Goal: Information Seeking & Learning: Learn about a topic

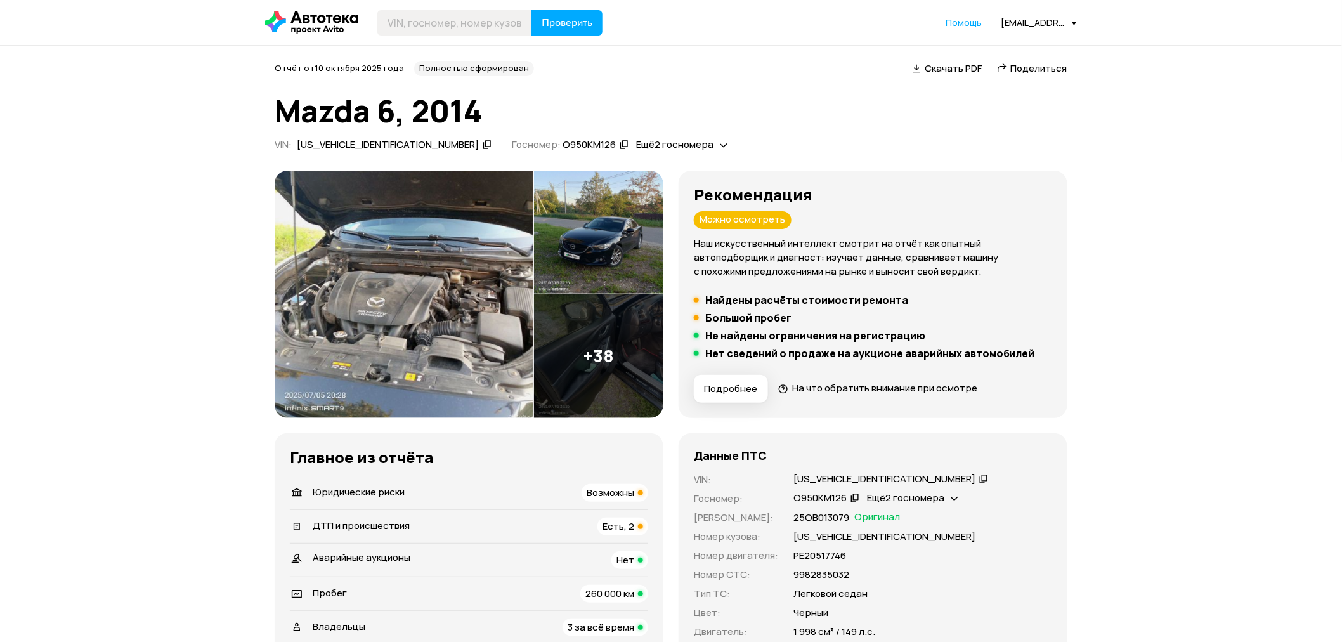
click at [600, 356] on img at bounding box center [598, 356] width 129 height 124
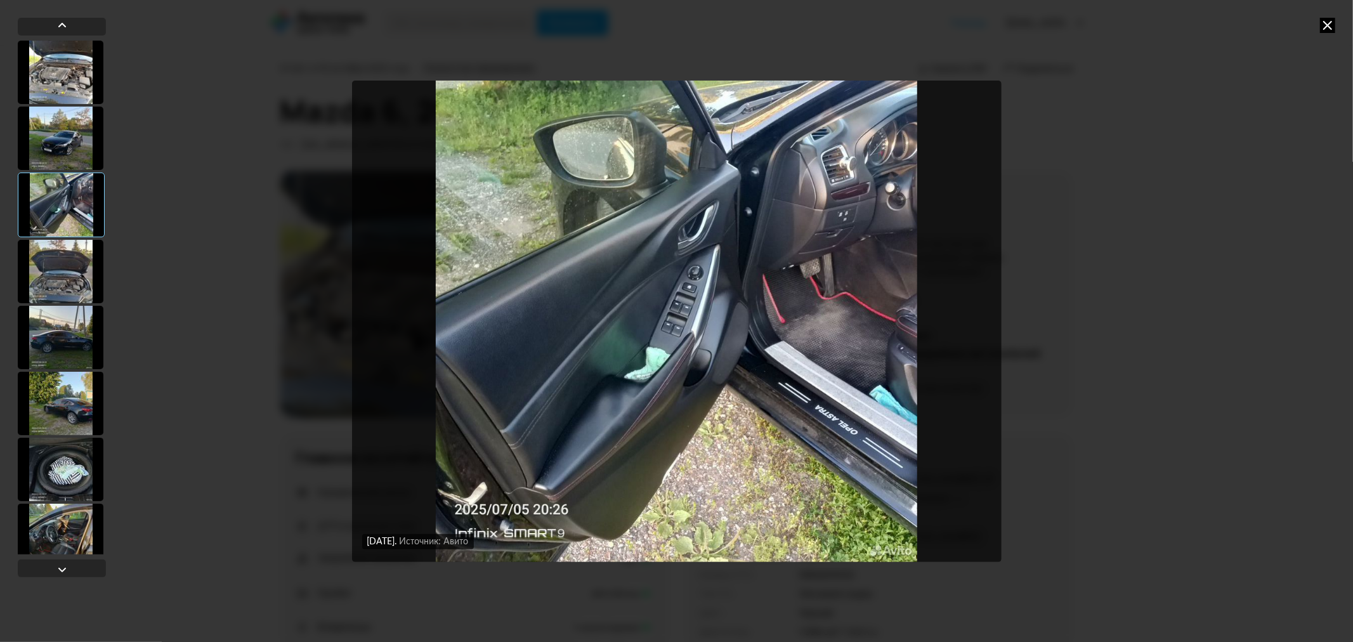
click at [48, 261] on div at bounding box center [61, 271] width 86 height 63
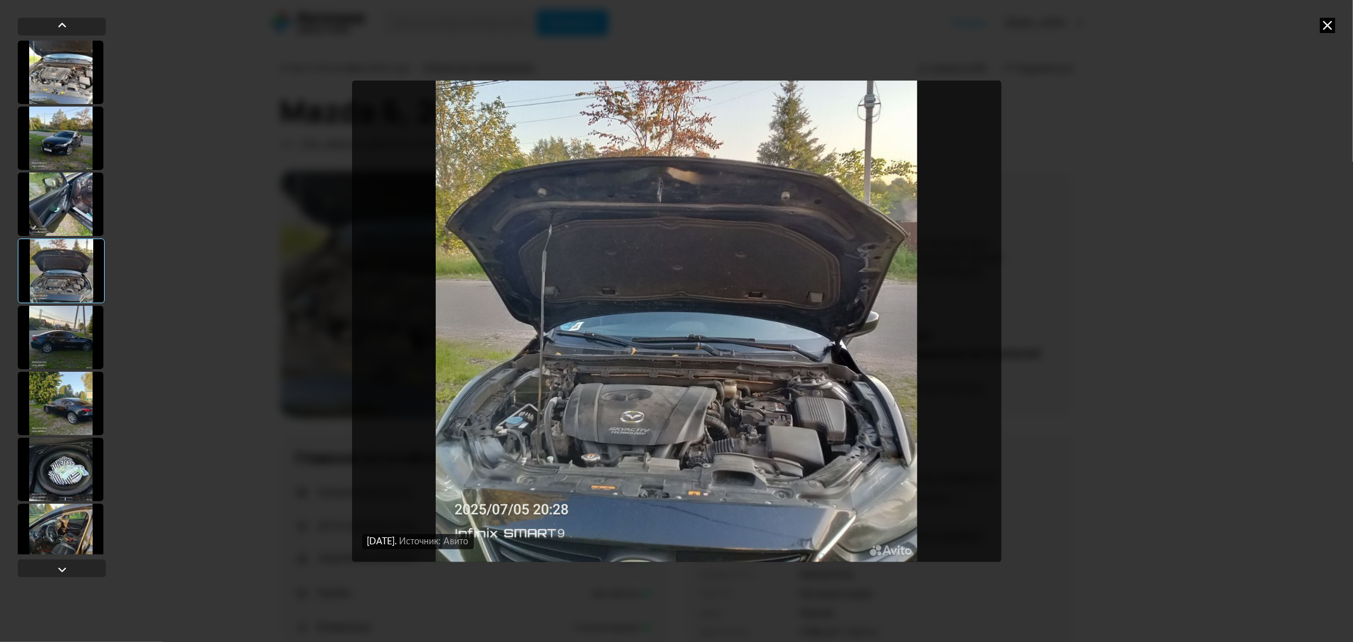
click at [65, 344] on div at bounding box center [61, 337] width 86 height 63
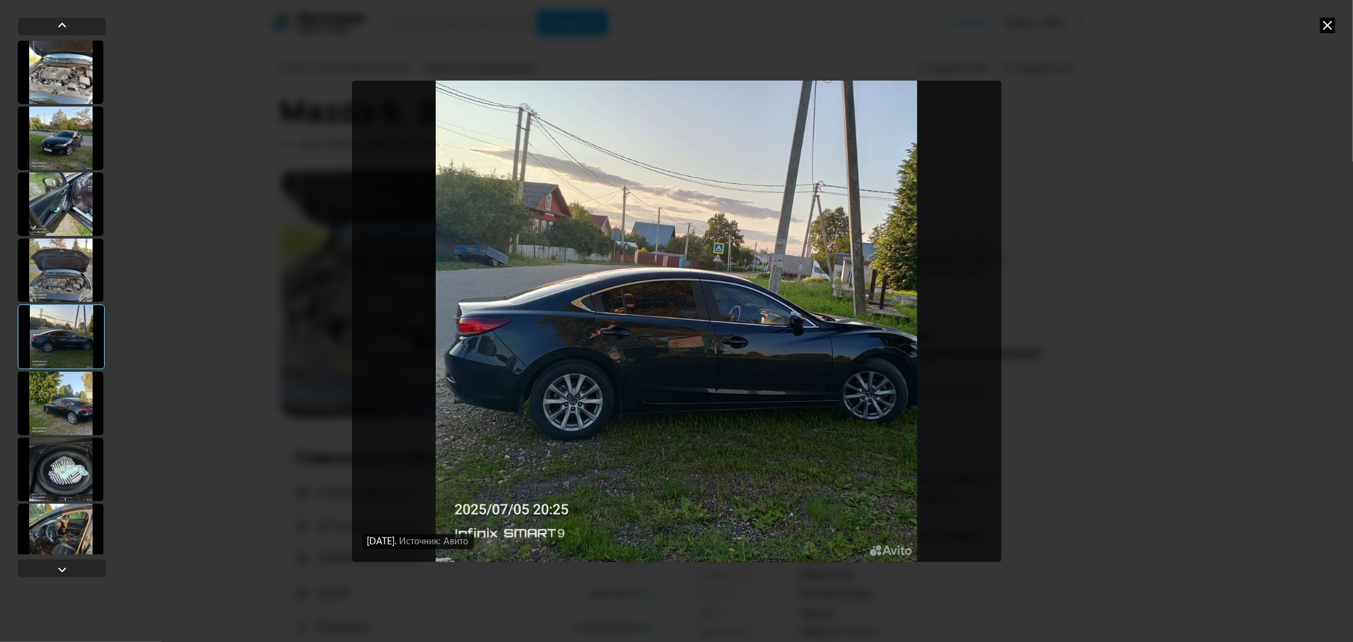
click at [49, 421] on div at bounding box center [61, 403] width 86 height 63
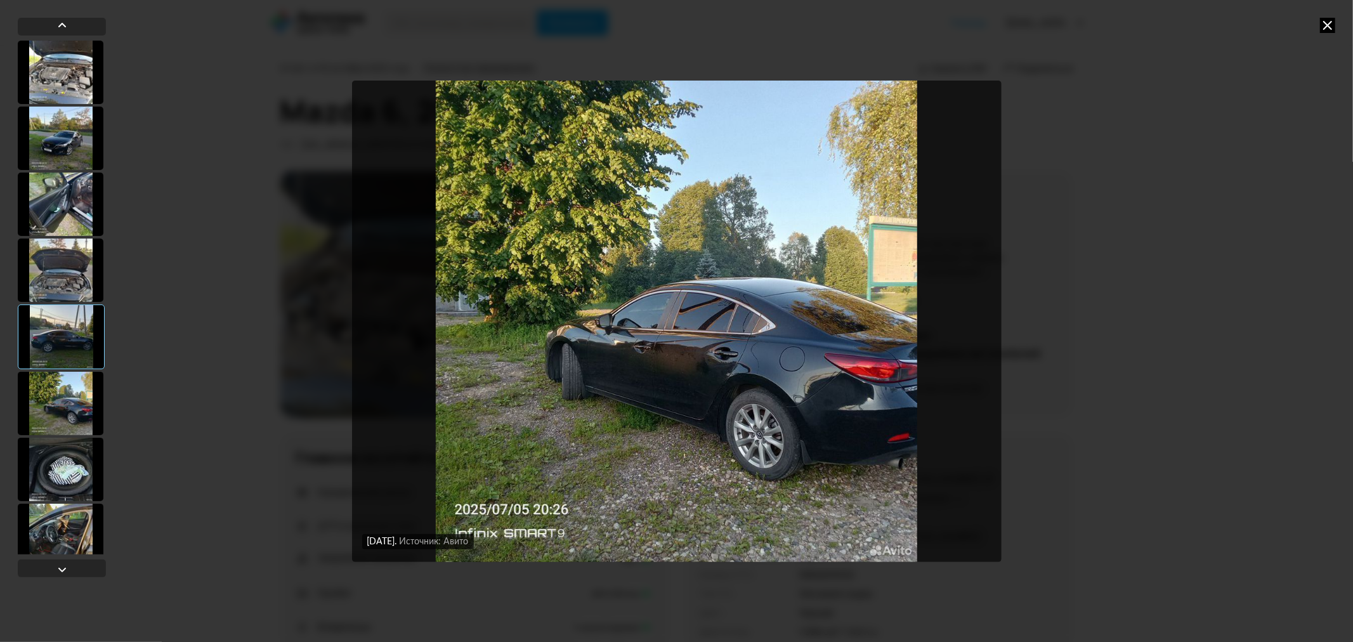
click at [62, 462] on div at bounding box center [61, 469] width 86 height 63
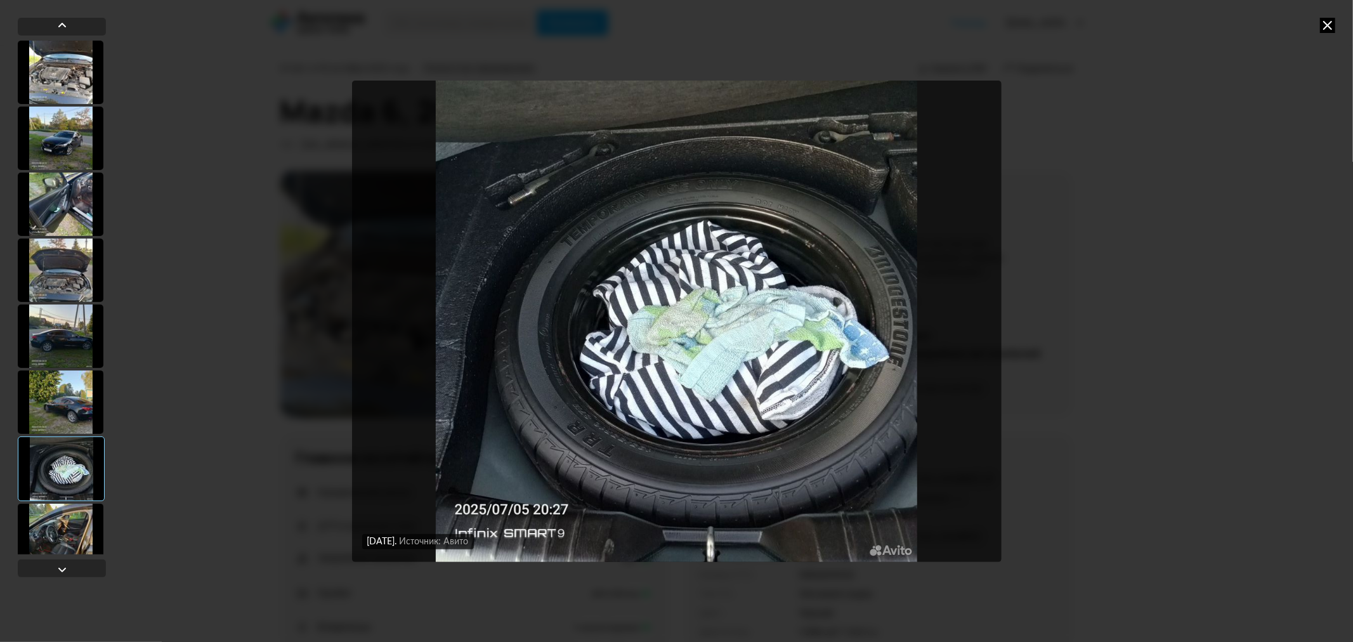
click at [58, 502] on div at bounding box center [62, 298] width 88 height 514
click at [57, 525] on div at bounding box center [61, 534] width 86 height 63
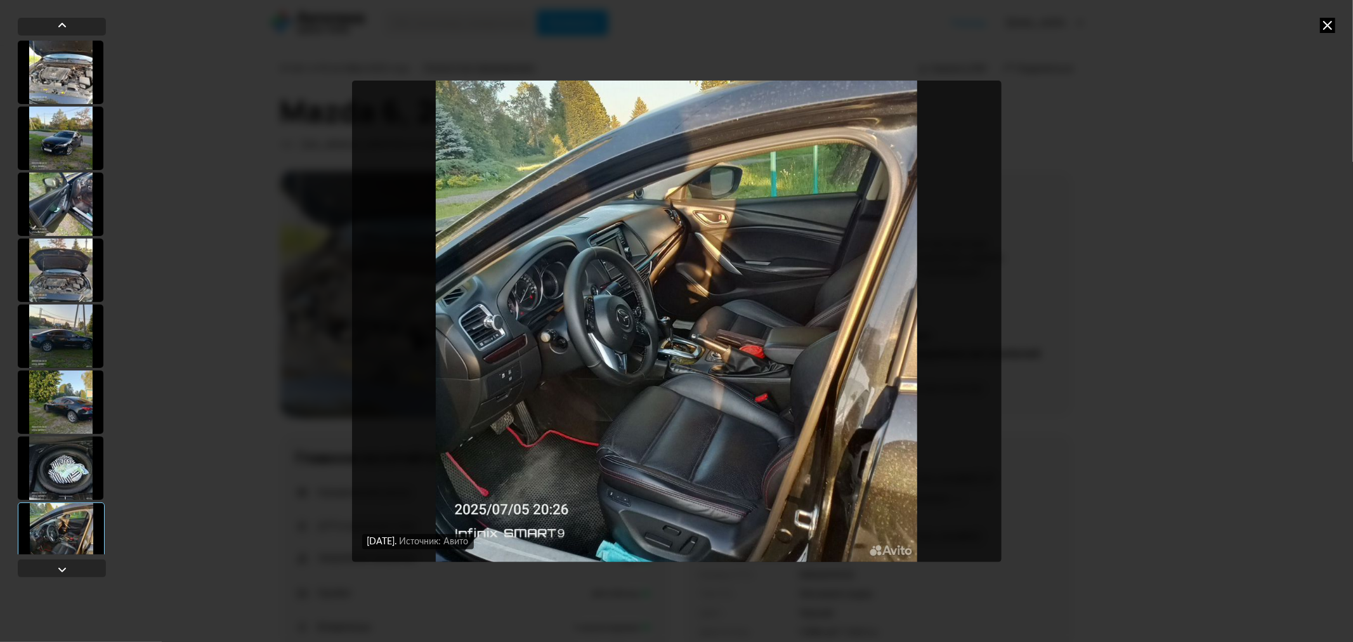
click at [60, 552] on div at bounding box center [61, 534] width 87 height 65
click at [61, 562] on div at bounding box center [62, 569] width 15 height 15
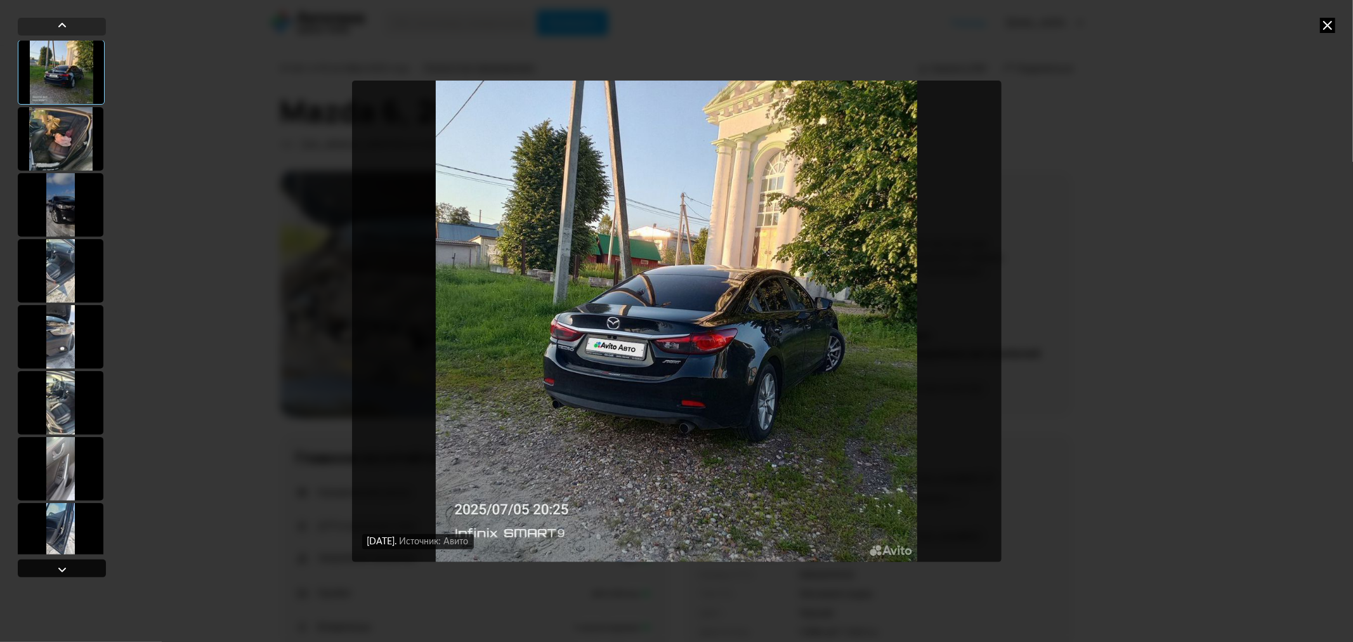
scroll to position [527, 0]
click at [57, 568] on div at bounding box center [62, 569] width 15 height 15
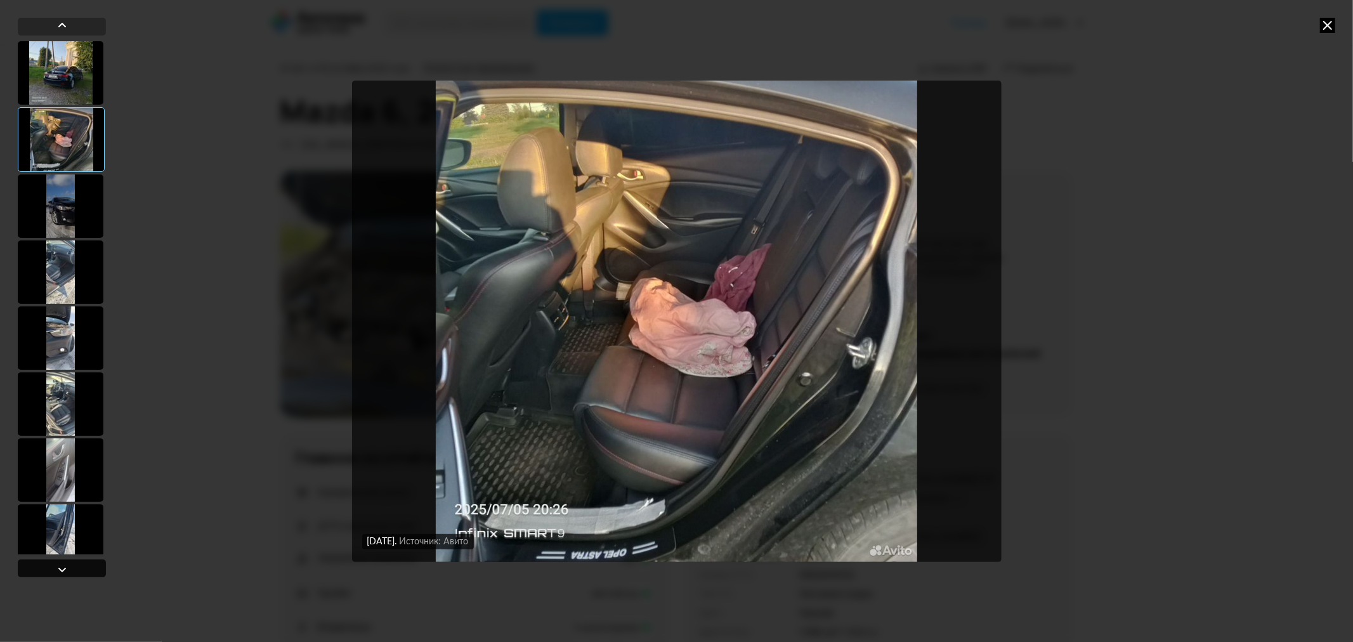
click at [58, 568] on div at bounding box center [62, 569] width 15 height 15
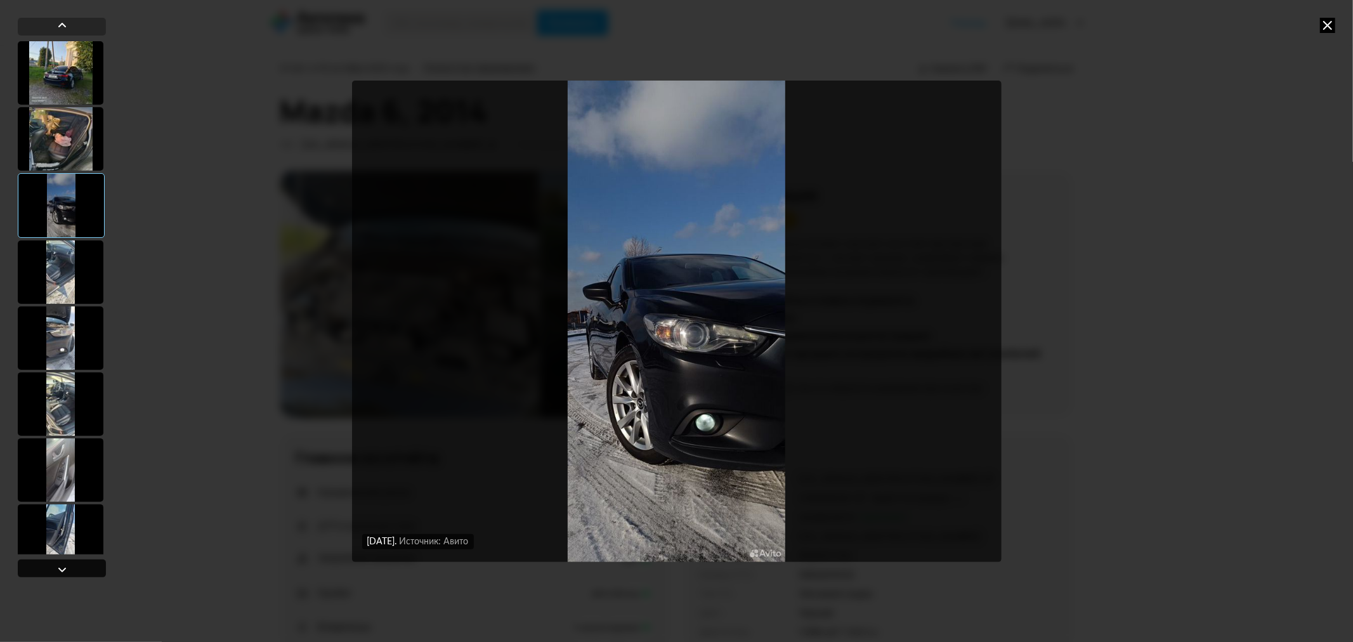
click at [58, 568] on div at bounding box center [62, 569] width 15 height 15
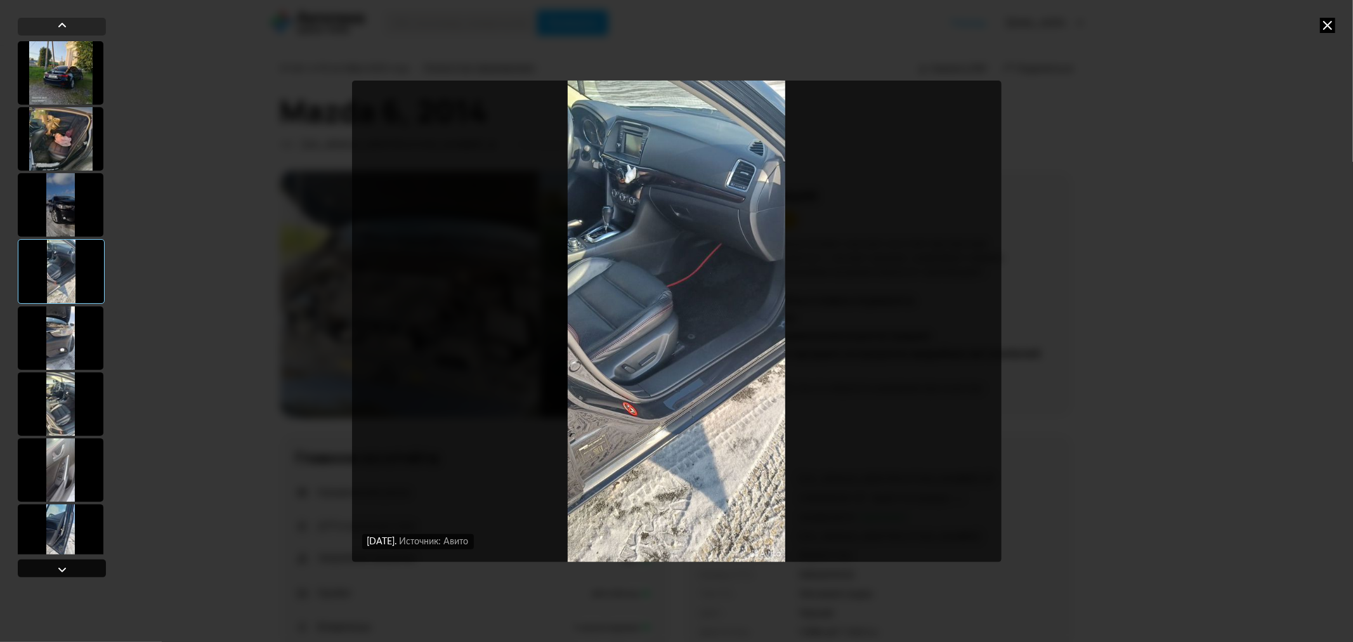
click at [58, 568] on div at bounding box center [62, 569] width 15 height 15
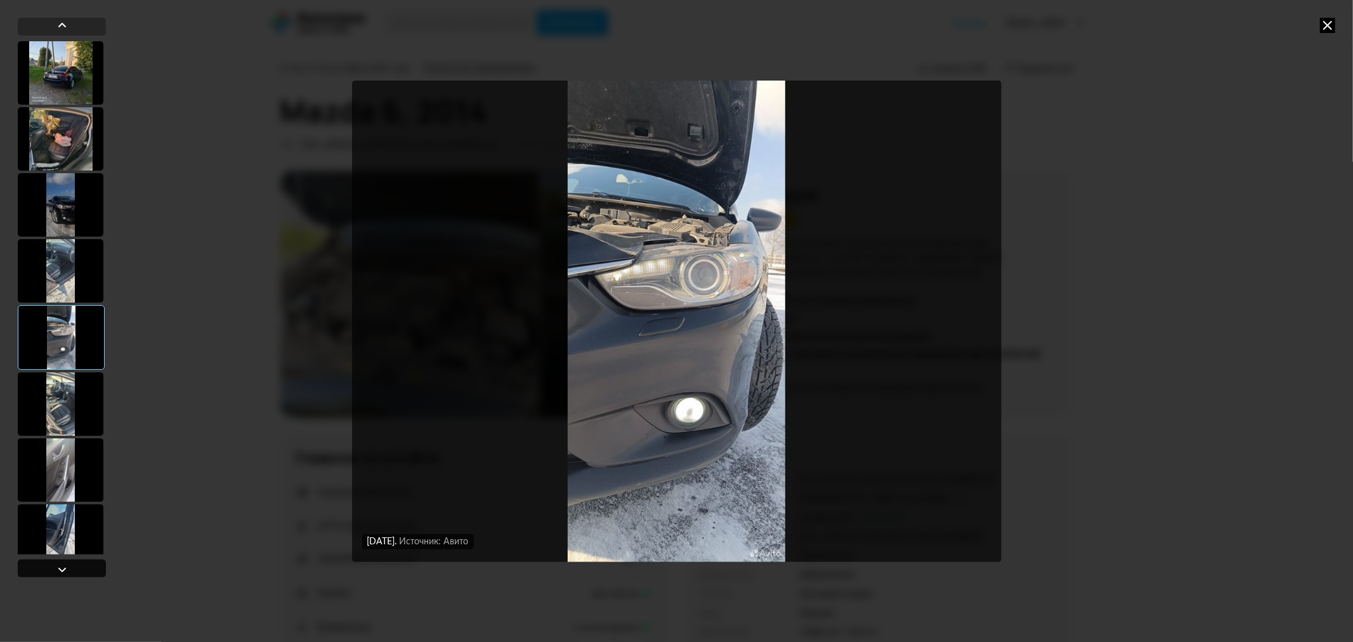
click at [58, 568] on div at bounding box center [62, 569] width 15 height 15
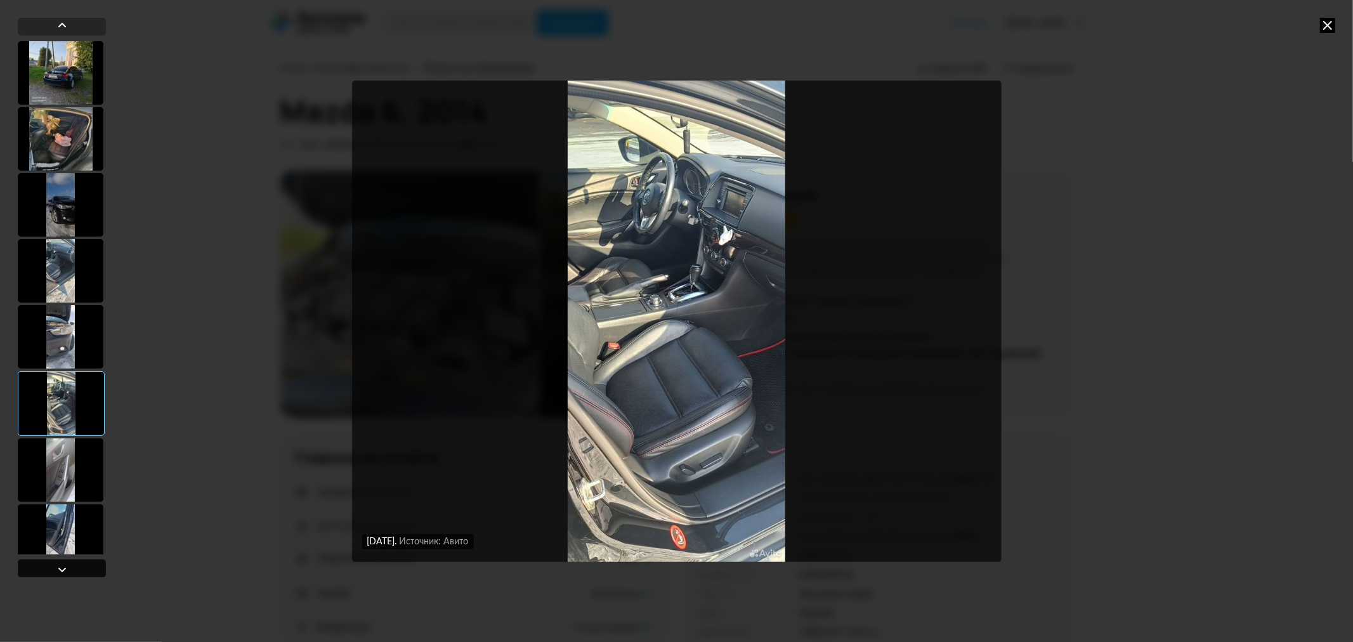
click at [58, 564] on div at bounding box center [62, 569] width 15 height 15
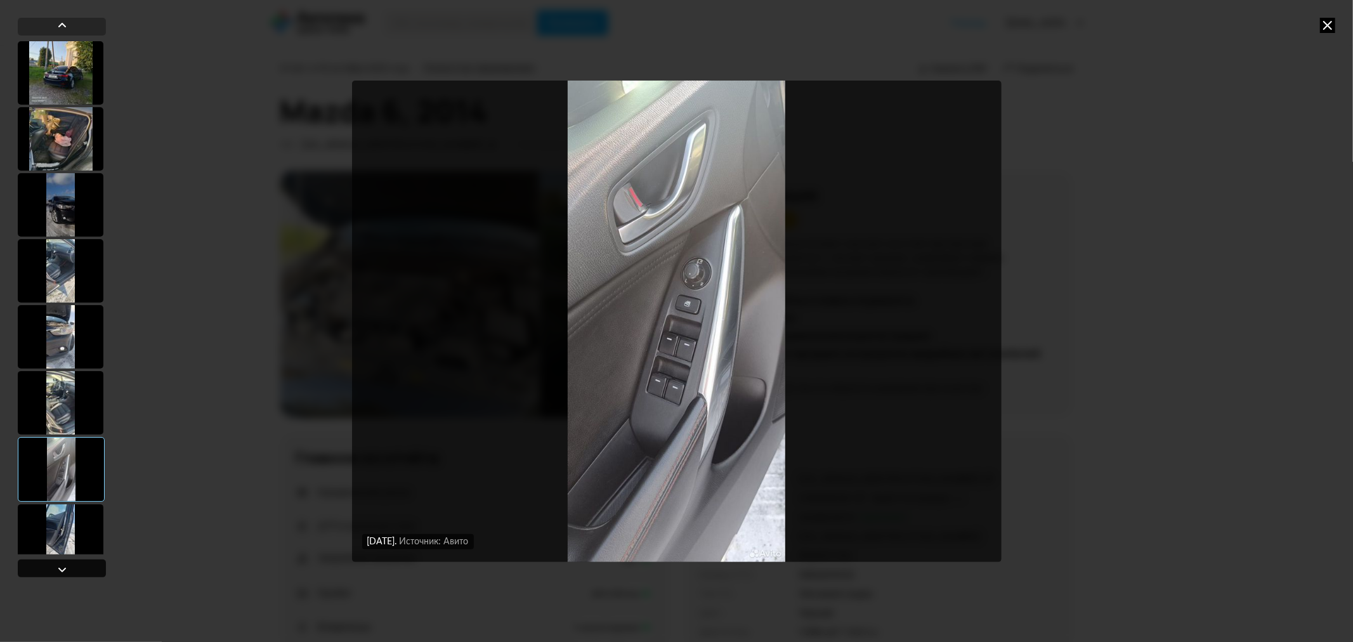
click at [59, 564] on div at bounding box center [62, 569] width 15 height 15
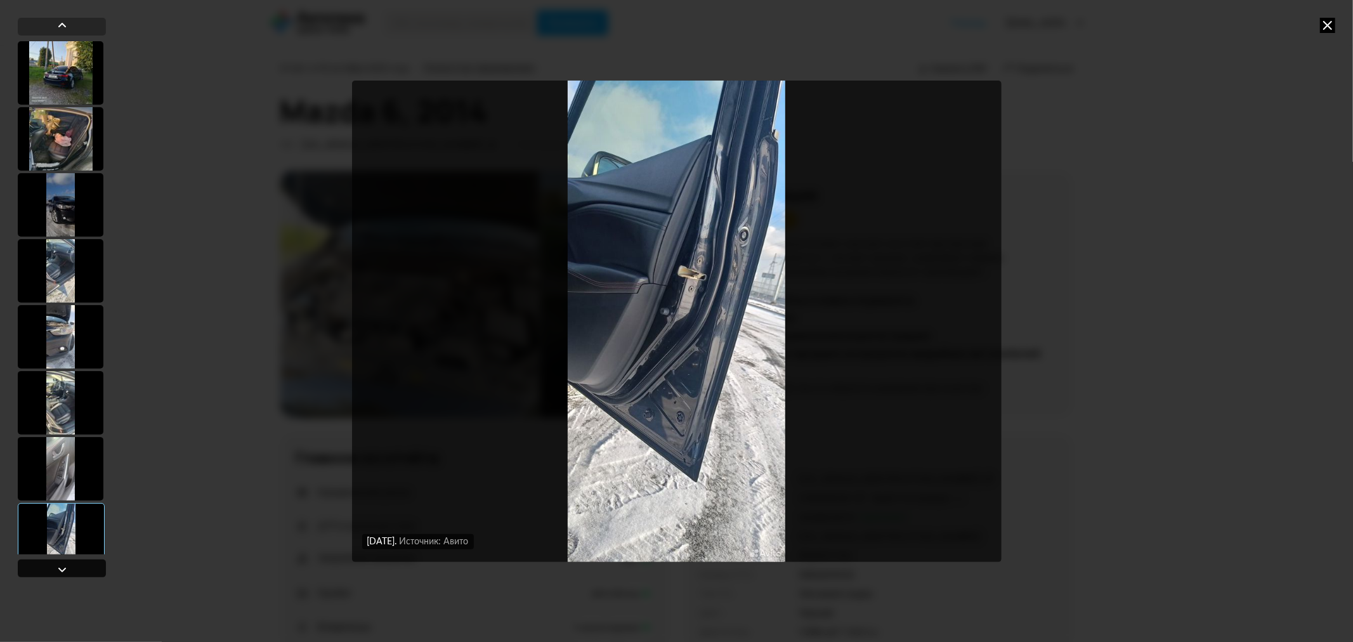
click at [59, 564] on div at bounding box center [62, 569] width 15 height 15
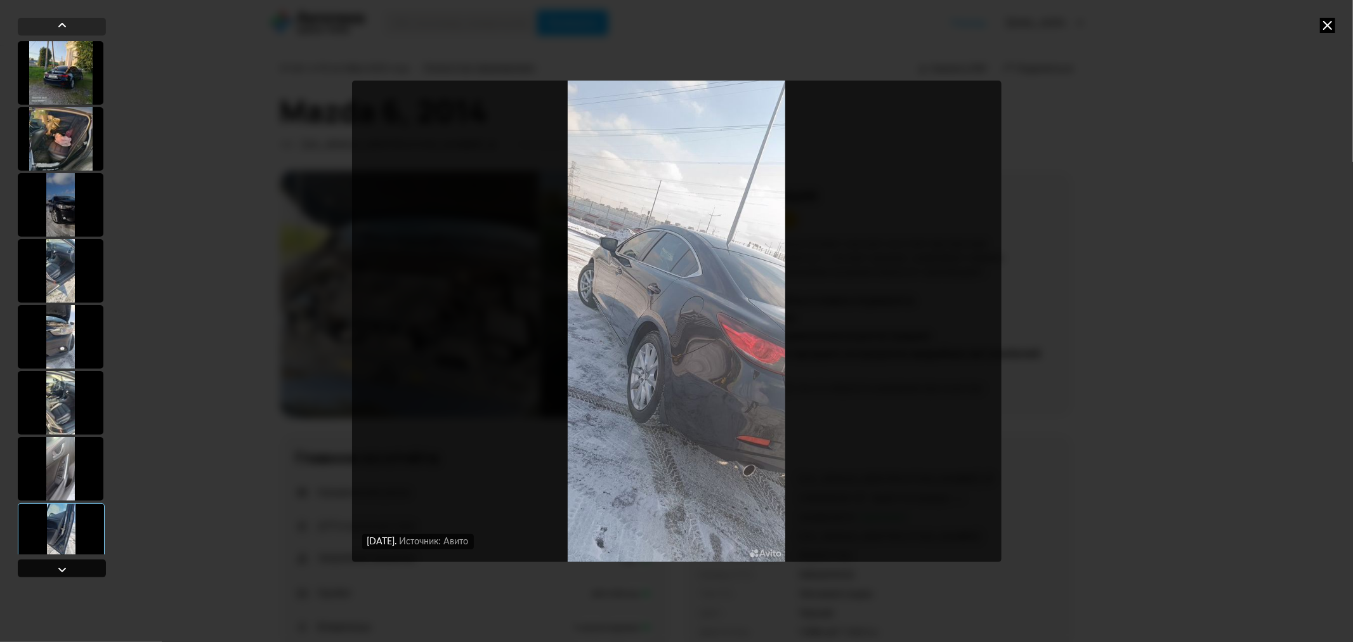
scroll to position [1035, 0]
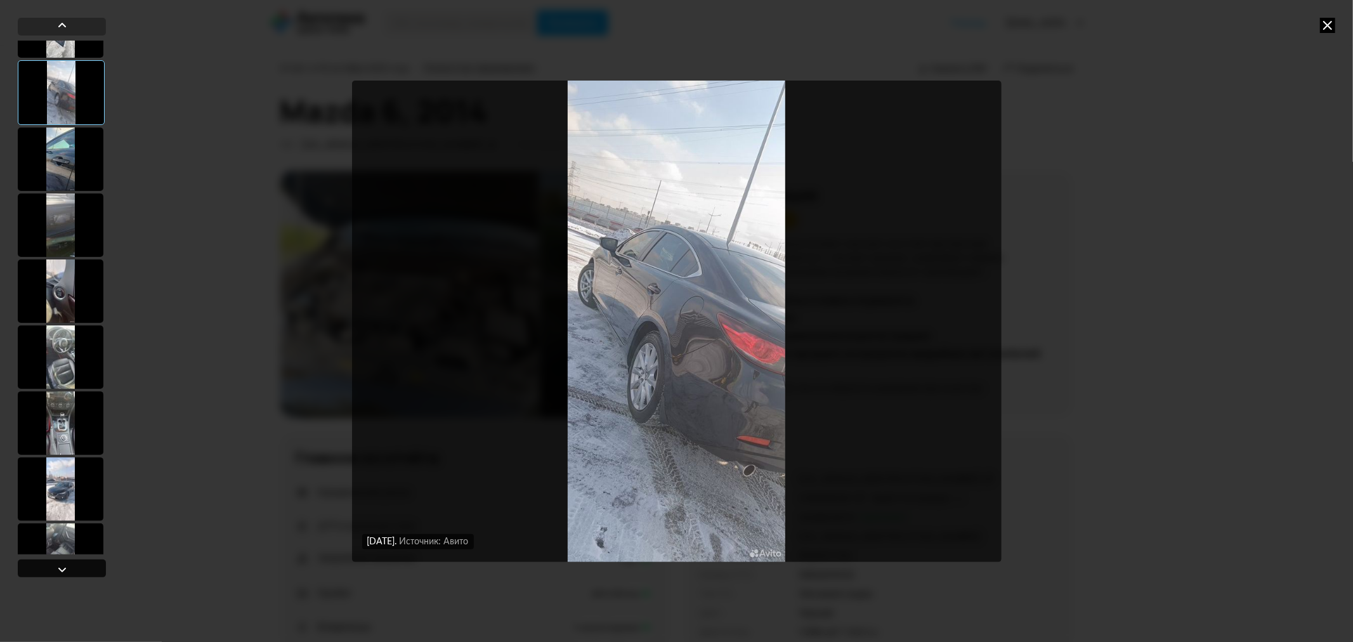
click at [59, 564] on div at bounding box center [62, 569] width 15 height 15
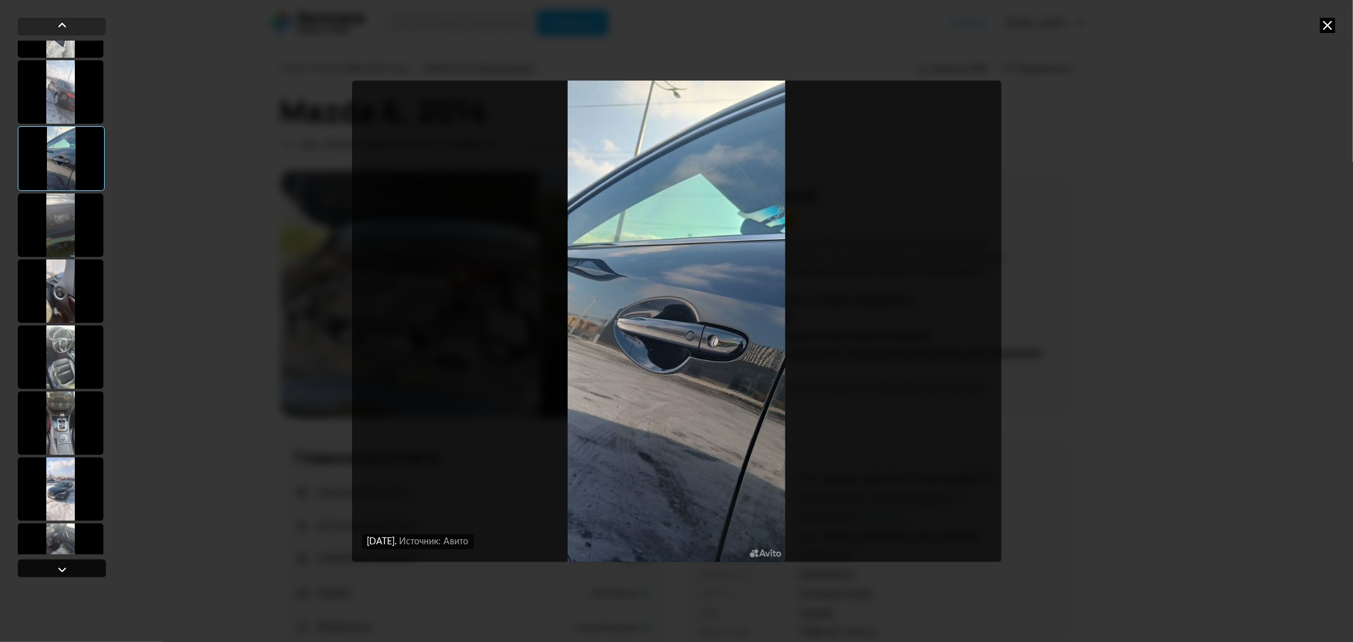
click at [59, 564] on div at bounding box center [62, 569] width 15 height 15
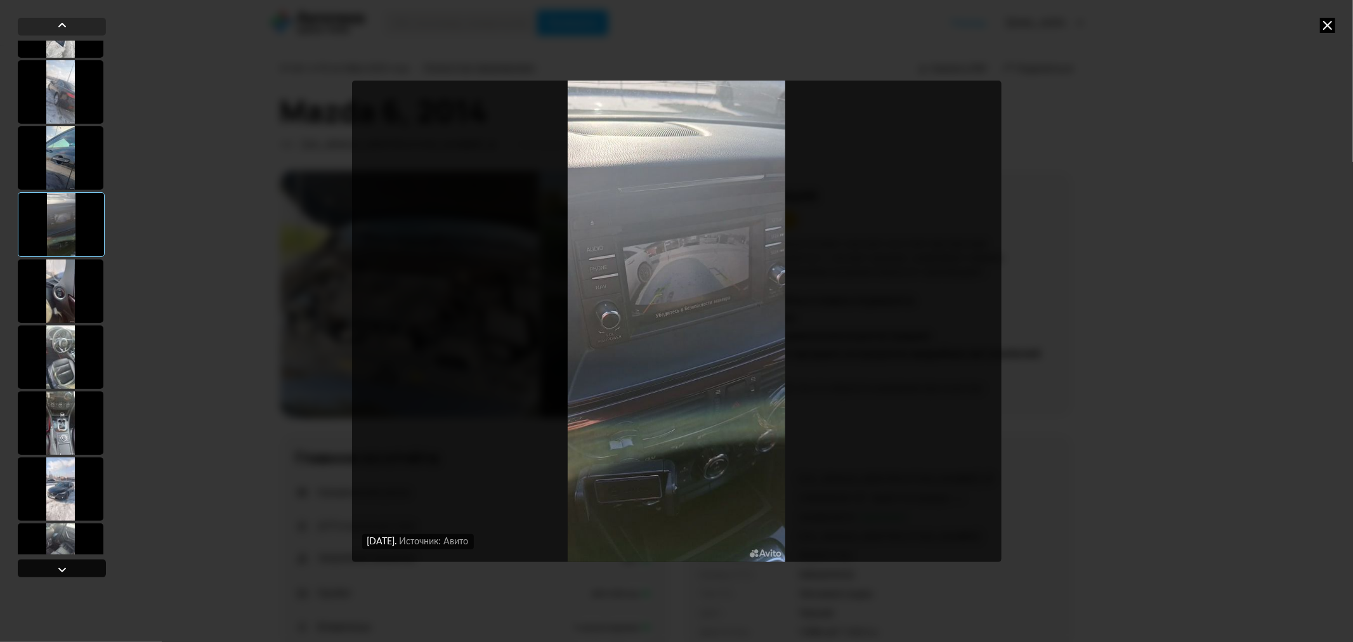
click at [59, 564] on div at bounding box center [62, 569] width 15 height 15
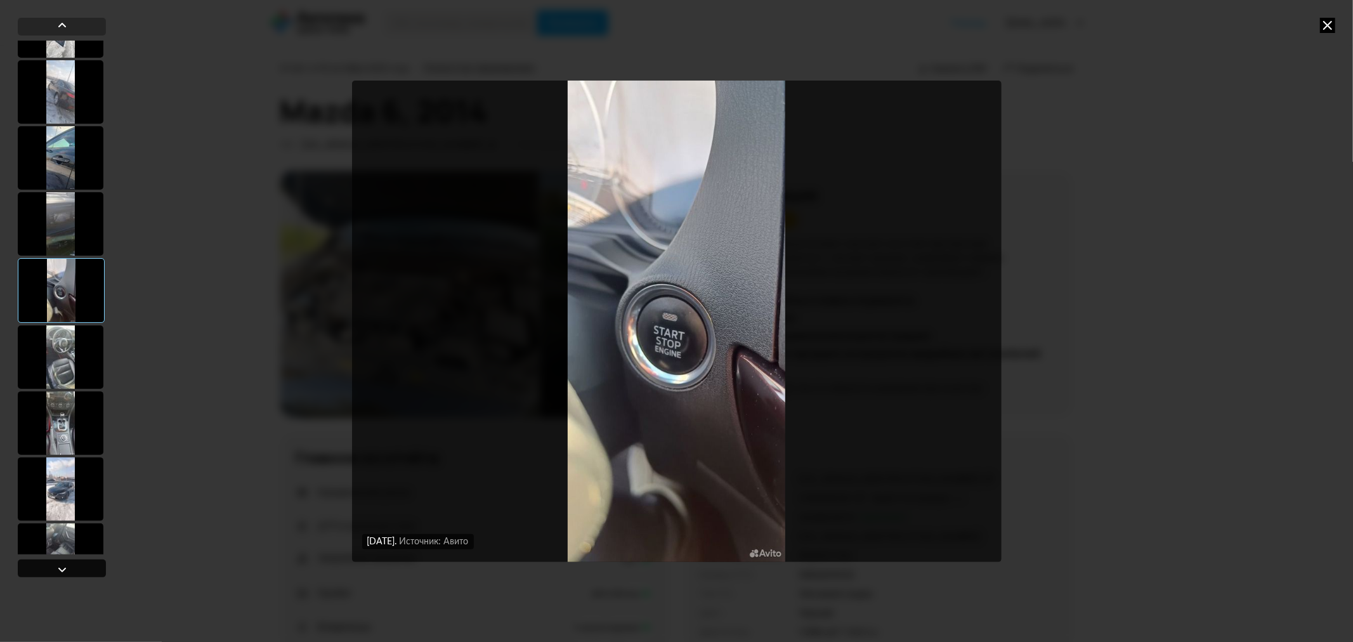
click at [59, 564] on div at bounding box center [62, 569] width 15 height 15
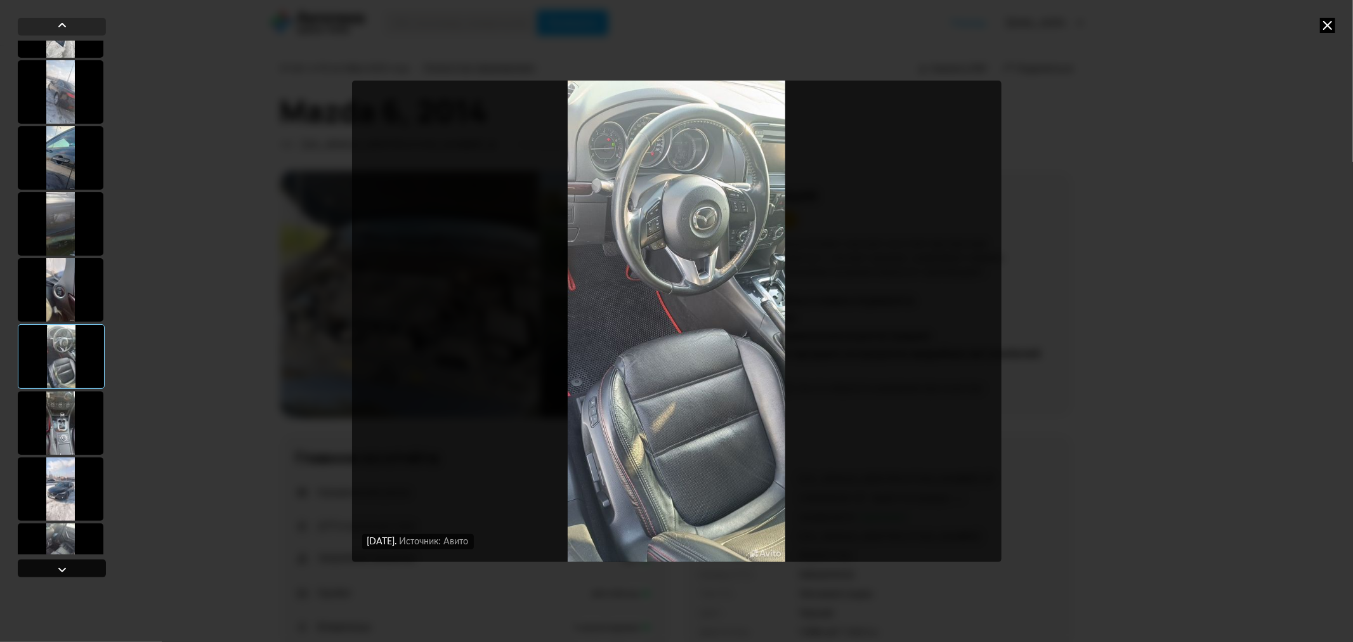
click at [59, 564] on div at bounding box center [62, 569] width 15 height 15
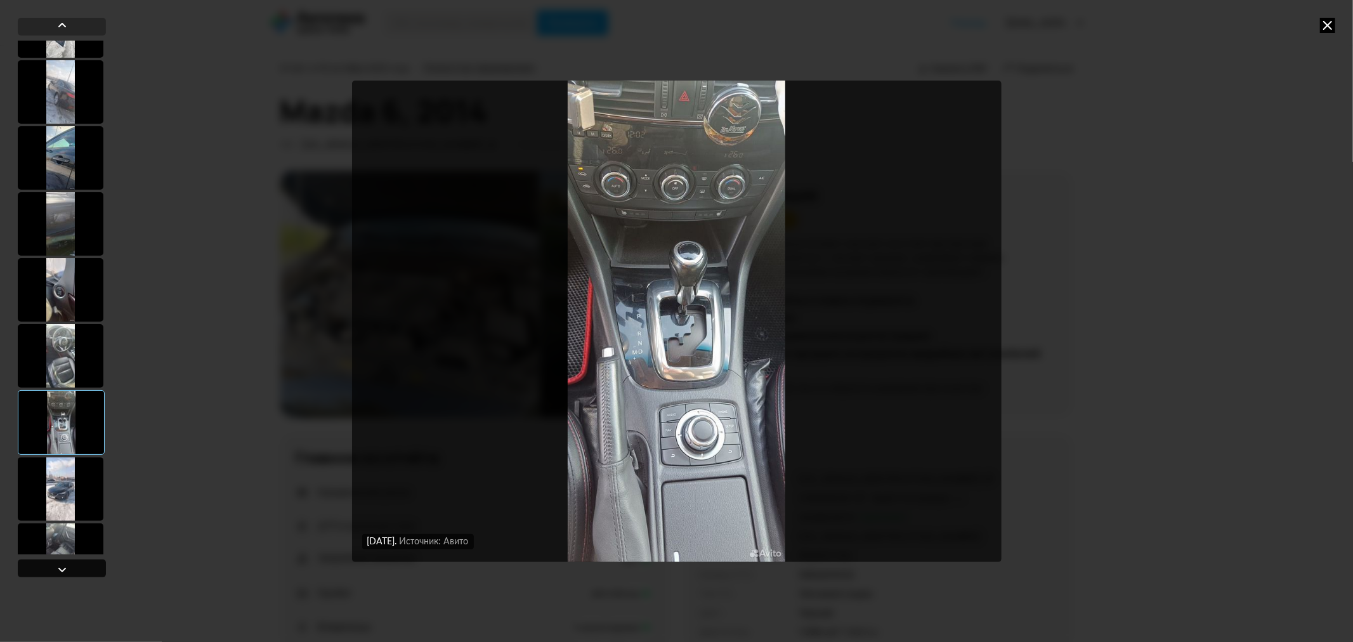
click at [59, 564] on div at bounding box center [62, 569] width 15 height 15
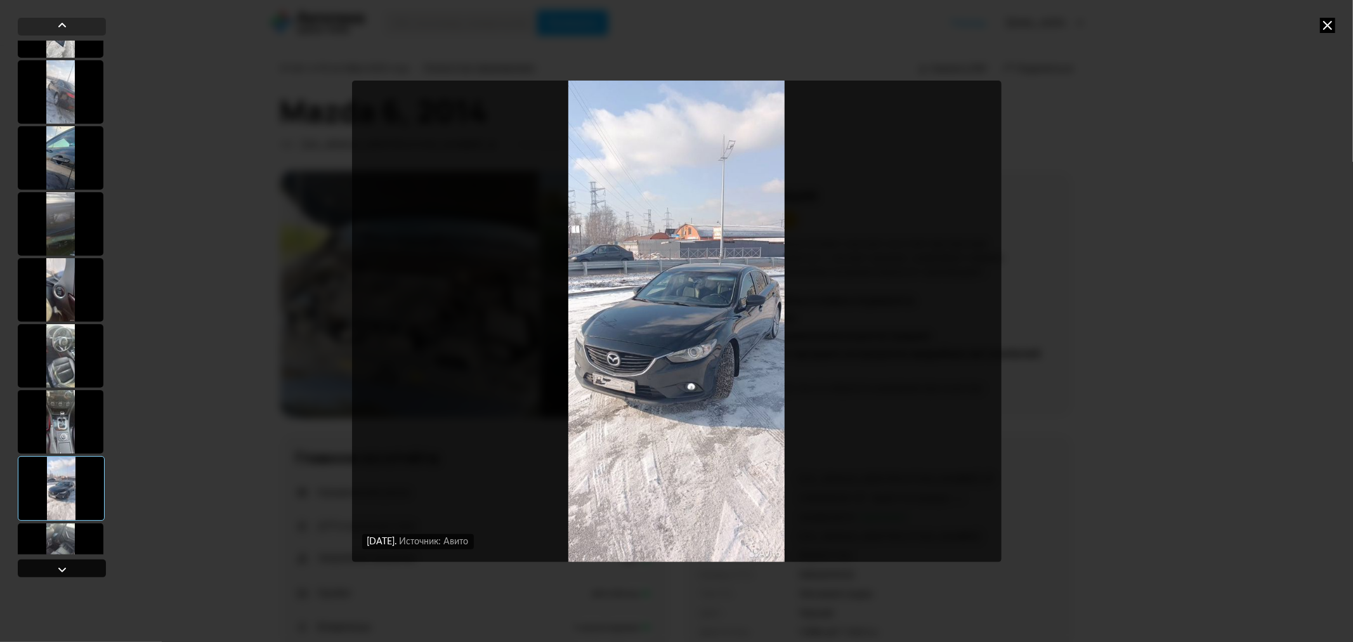
click at [59, 564] on div at bounding box center [62, 569] width 15 height 15
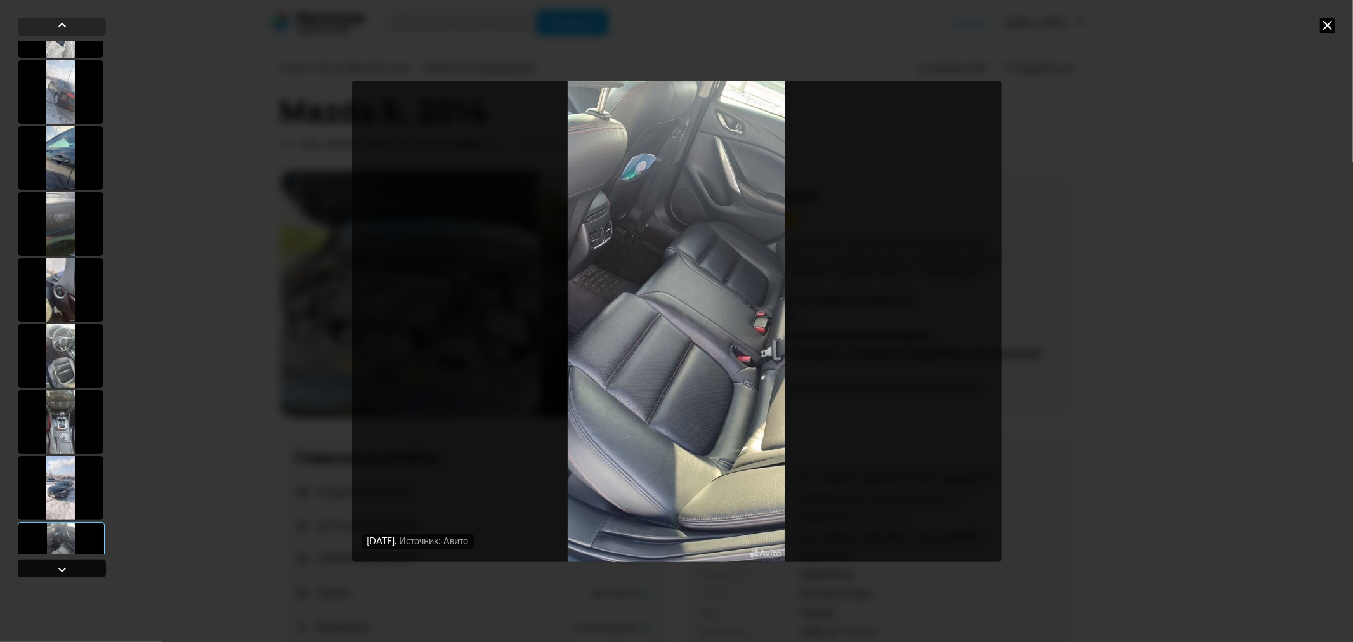
click at [59, 564] on div at bounding box center [62, 569] width 15 height 15
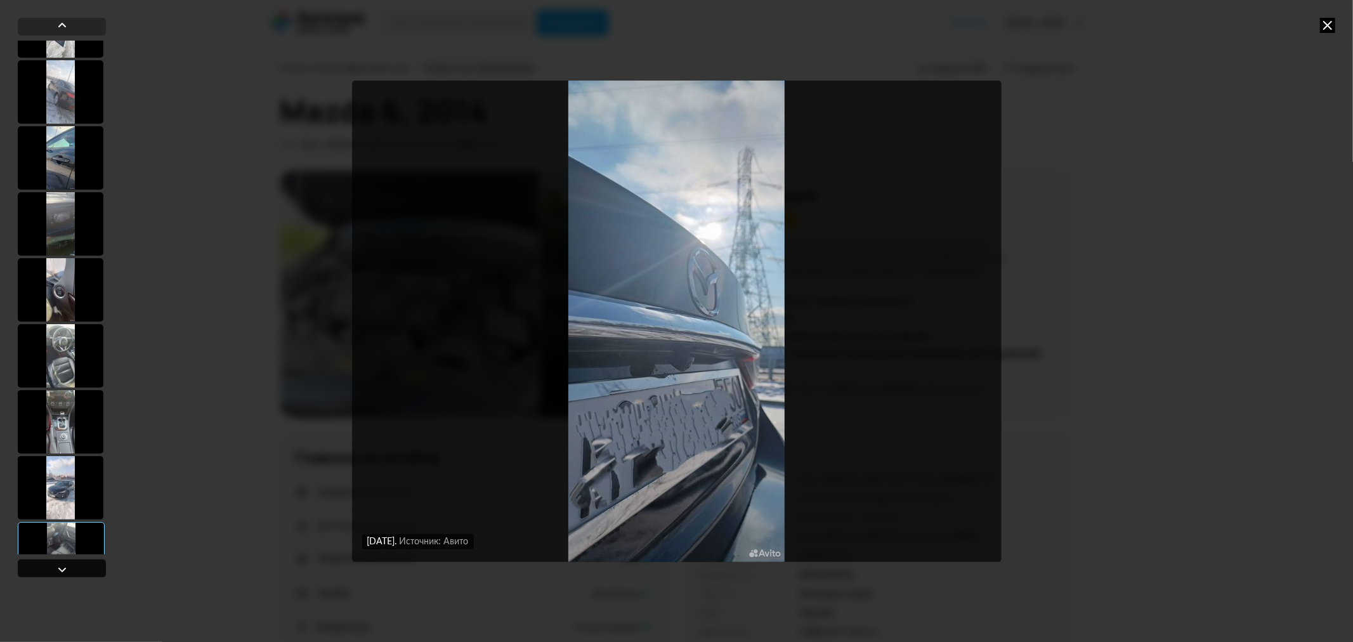
scroll to position [1543, 0]
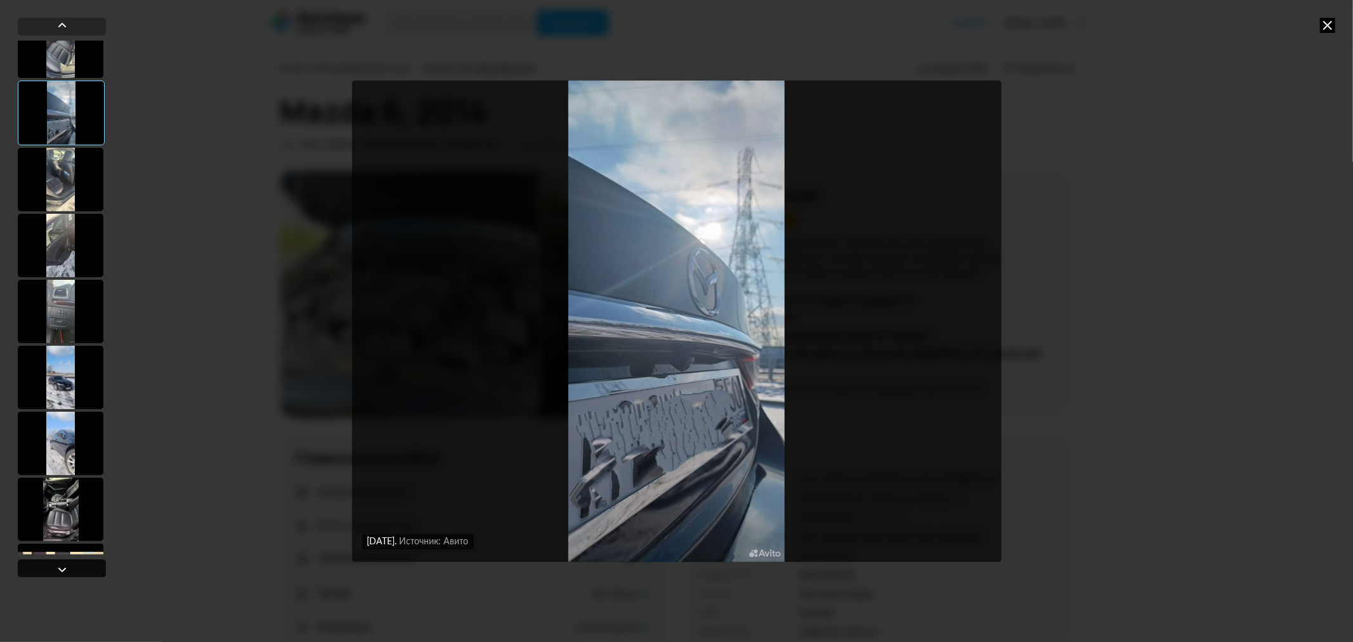
click at [59, 564] on div at bounding box center [62, 569] width 15 height 15
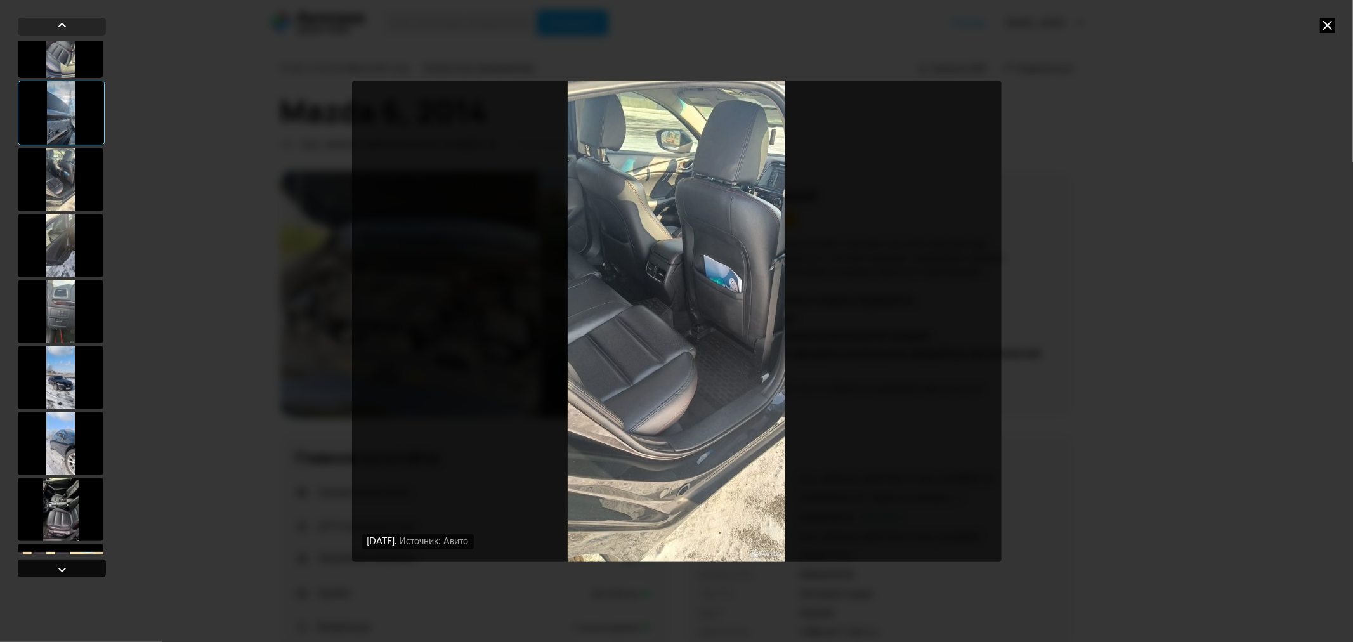
click at [59, 564] on div at bounding box center [62, 569] width 15 height 15
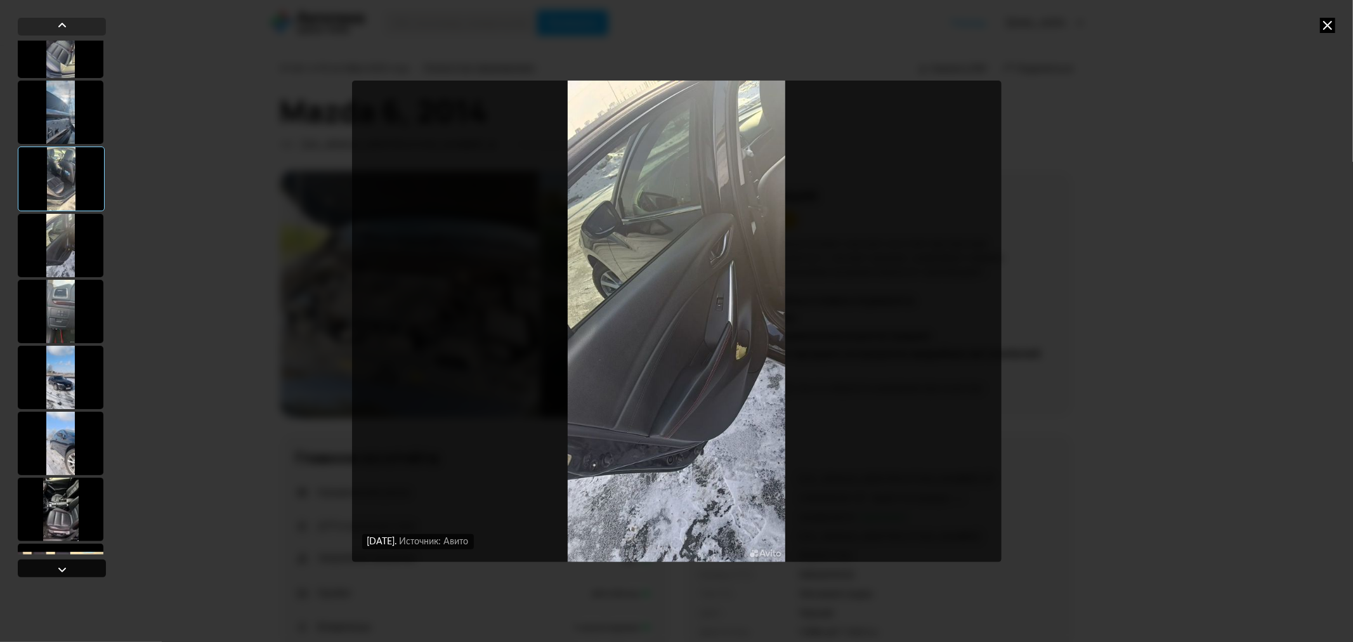
click at [59, 564] on div at bounding box center [62, 569] width 15 height 15
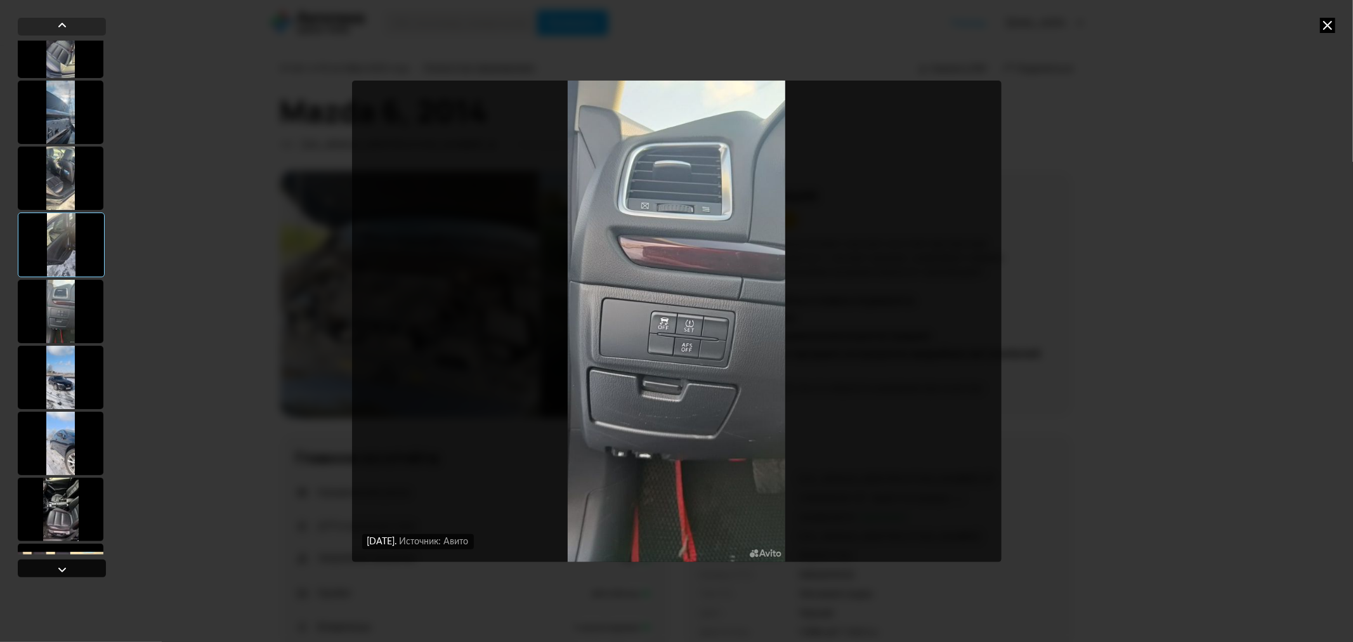
click at [59, 564] on div at bounding box center [62, 569] width 15 height 15
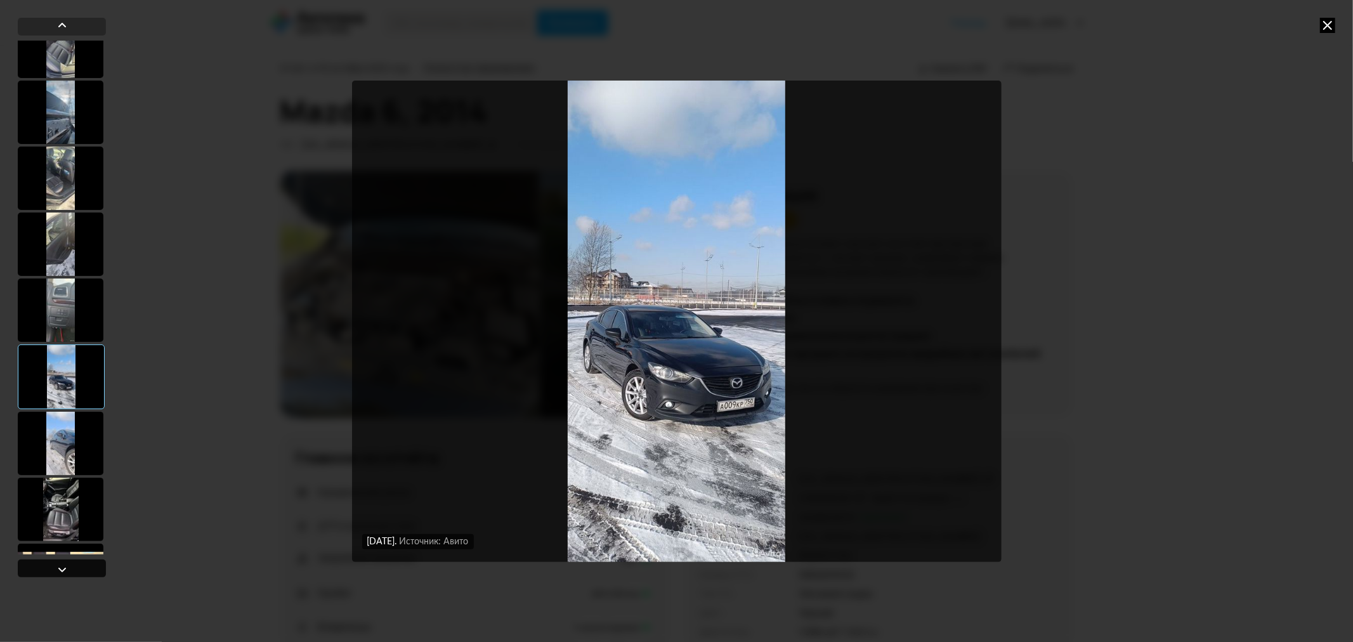
click at [59, 564] on div at bounding box center [62, 569] width 15 height 15
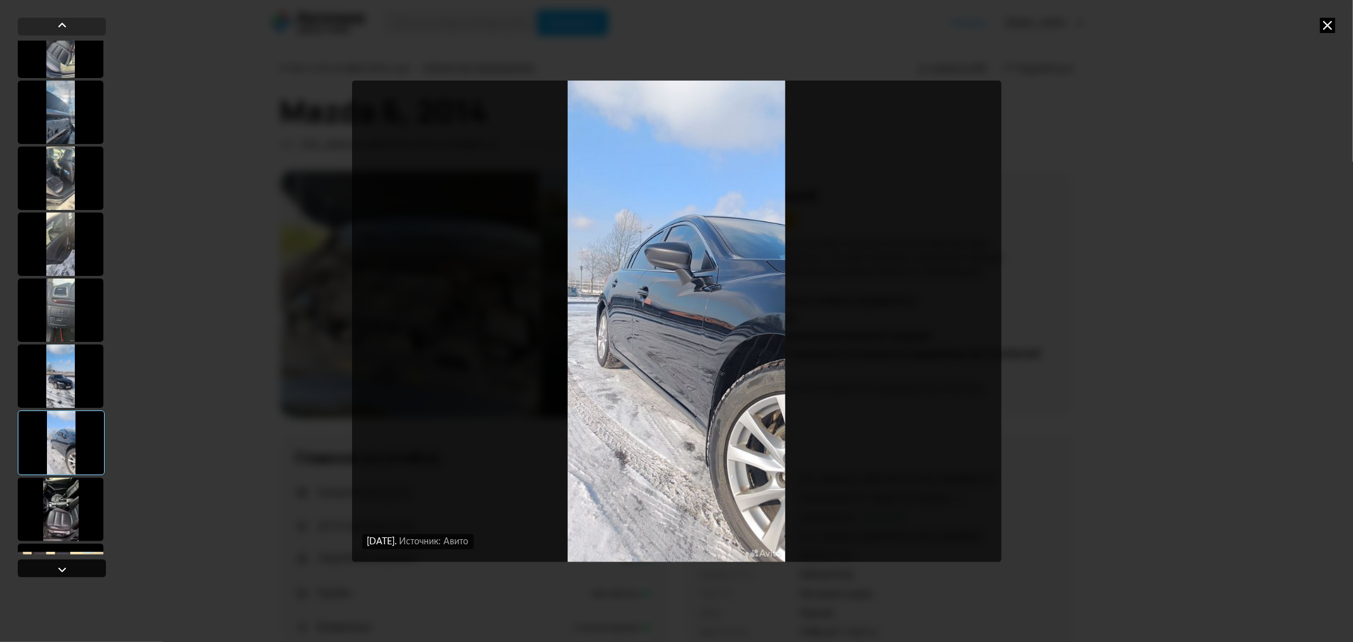
click at [59, 564] on div at bounding box center [62, 569] width 15 height 15
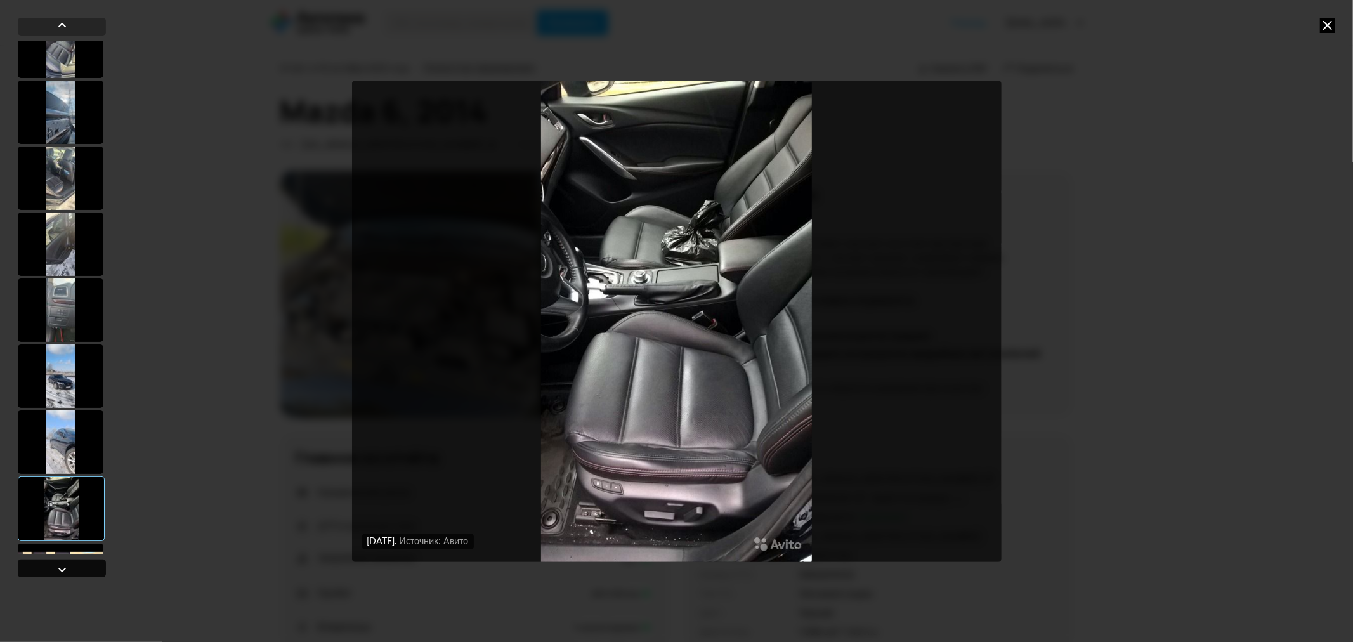
click at [59, 564] on div at bounding box center [62, 569] width 15 height 15
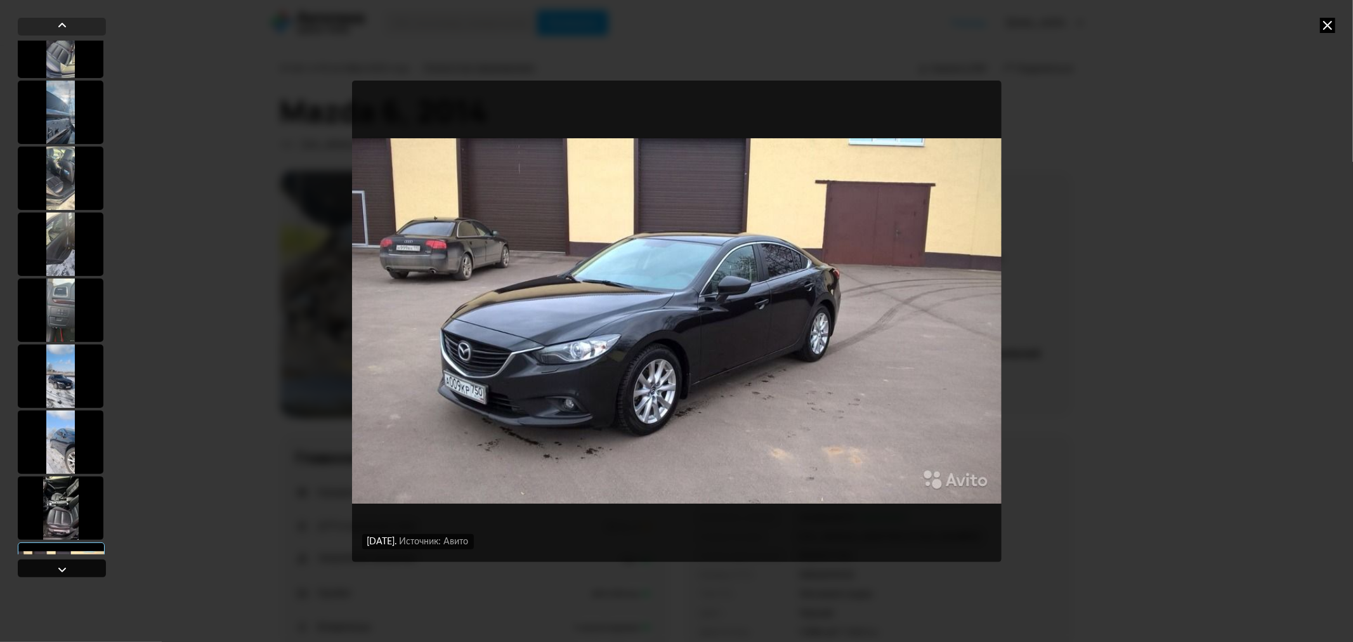
click at [59, 564] on div at bounding box center [62, 569] width 15 height 15
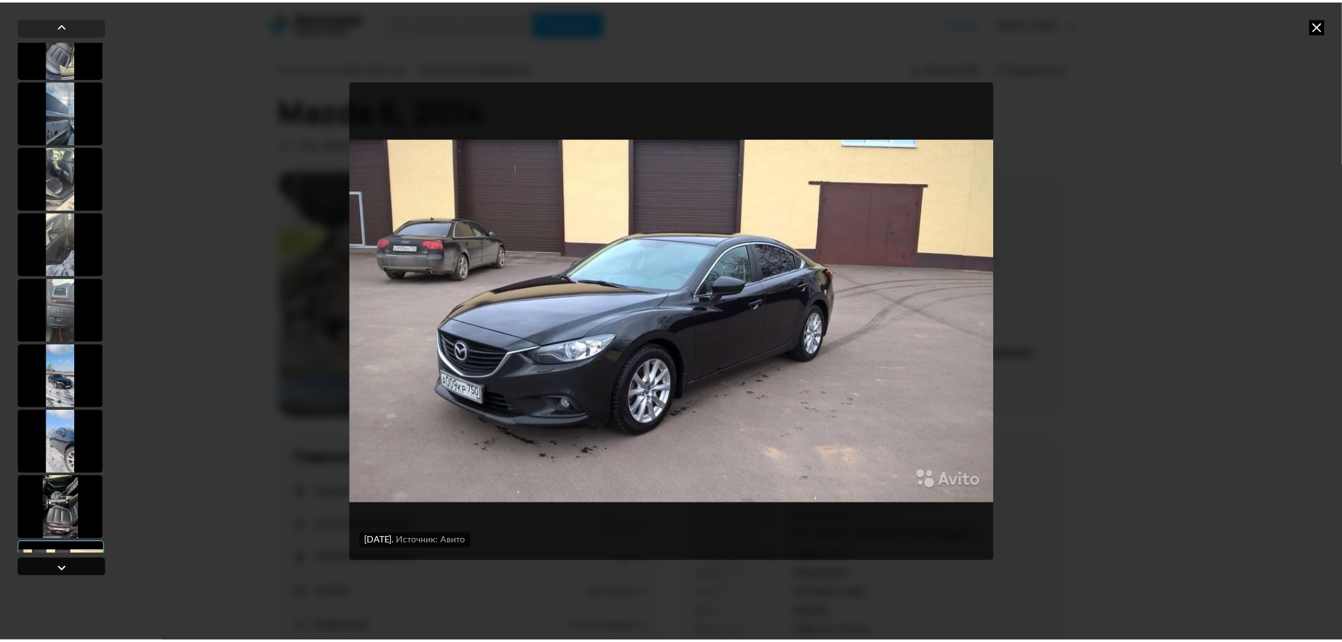
scroll to position [2050, 0]
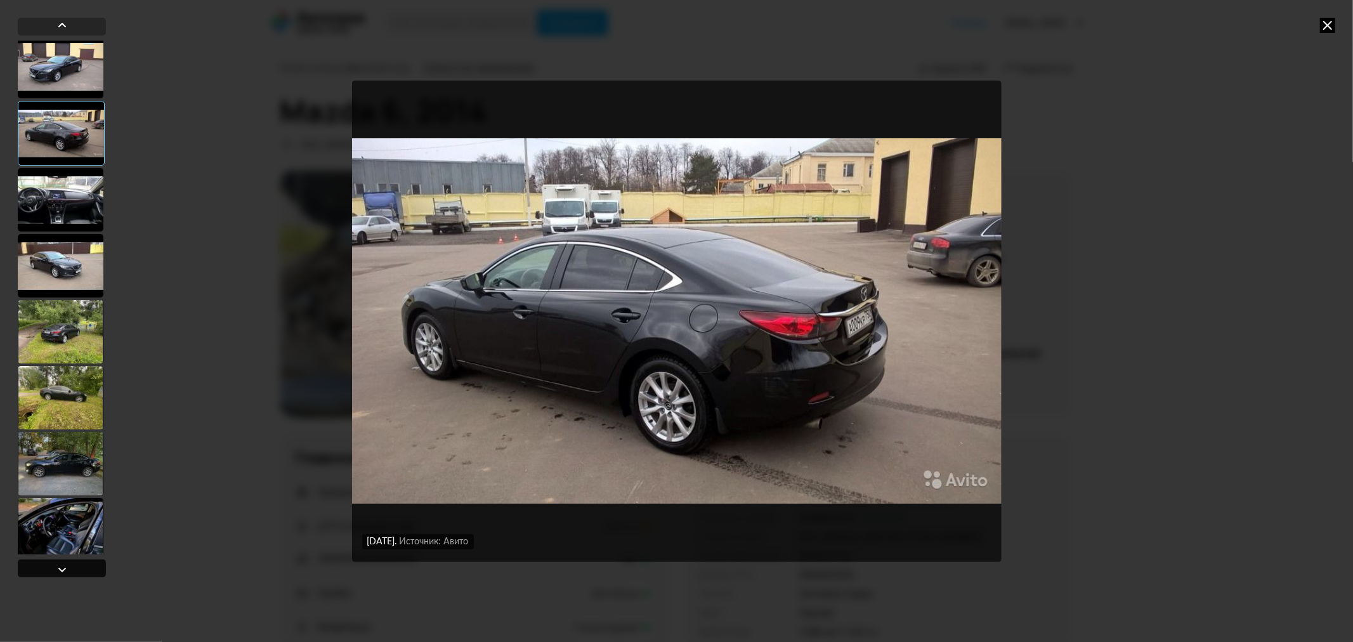
click at [60, 562] on div at bounding box center [62, 569] width 15 height 15
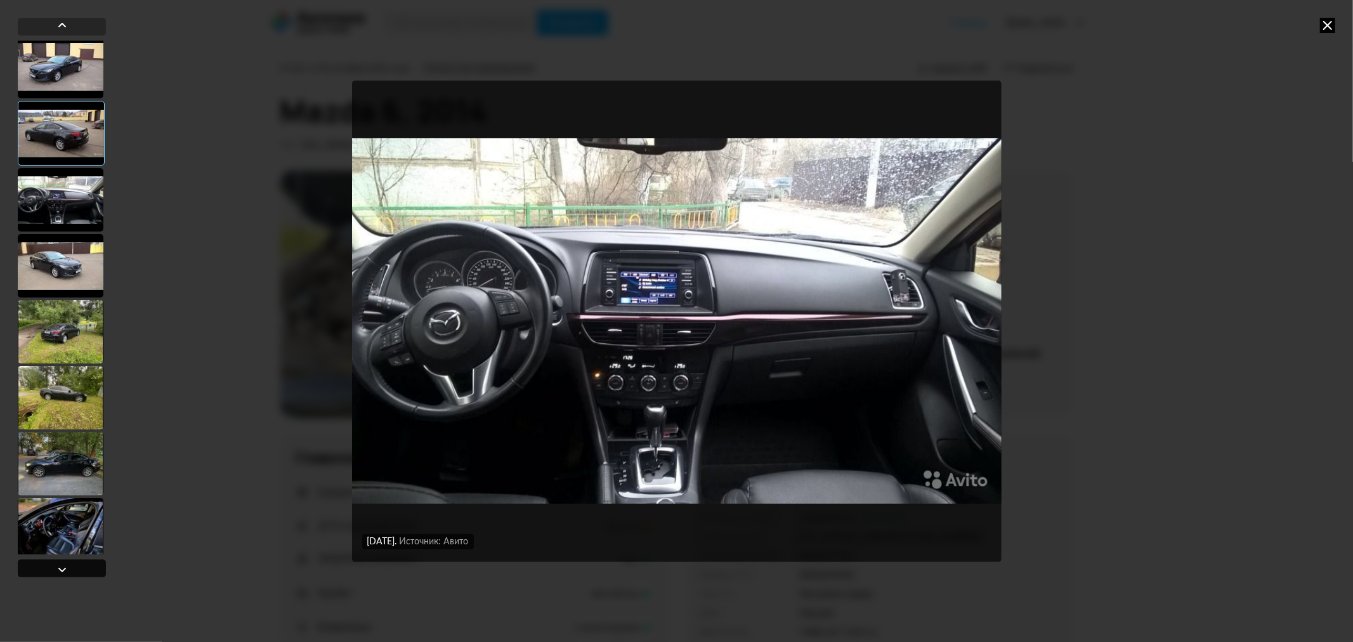
click at [60, 562] on div at bounding box center [62, 569] width 15 height 15
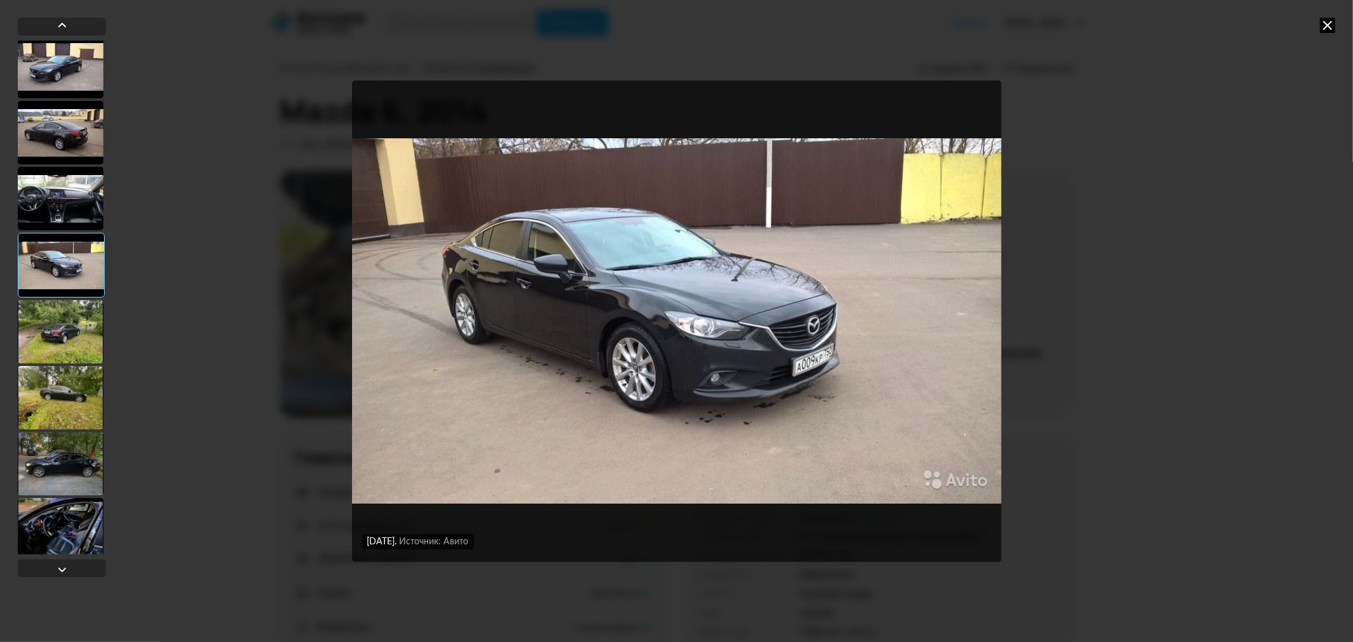
click at [1330, 21] on icon at bounding box center [1327, 25] width 15 height 15
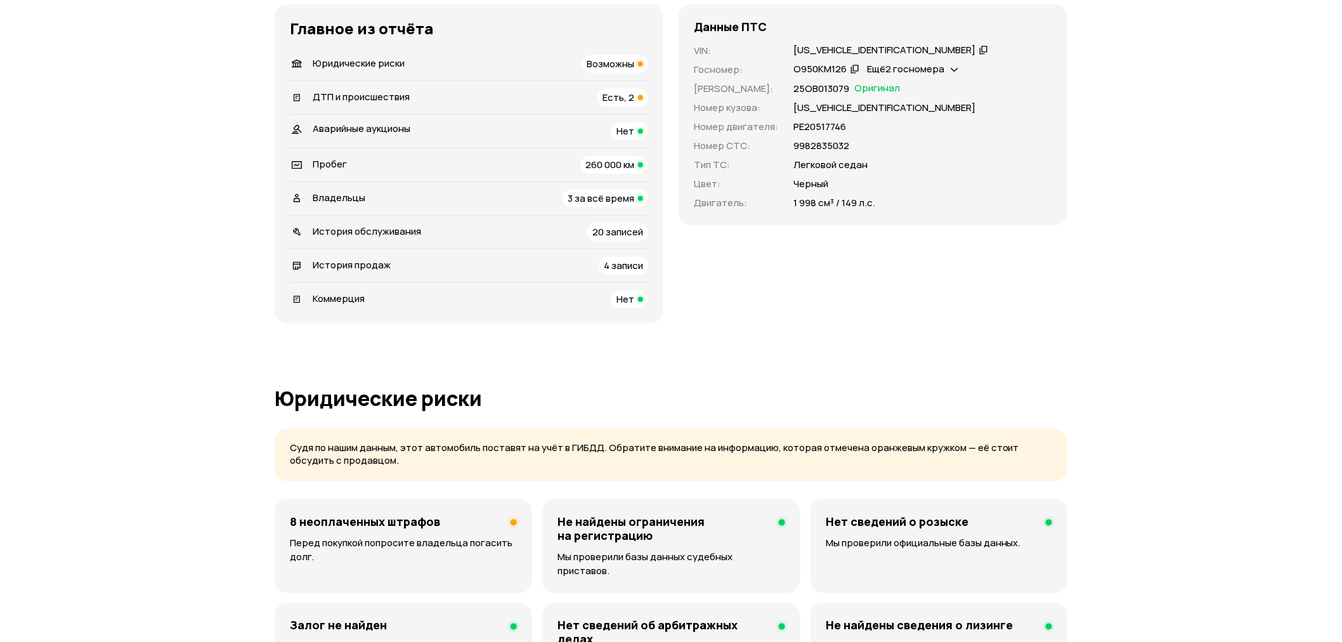
scroll to position [0, 0]
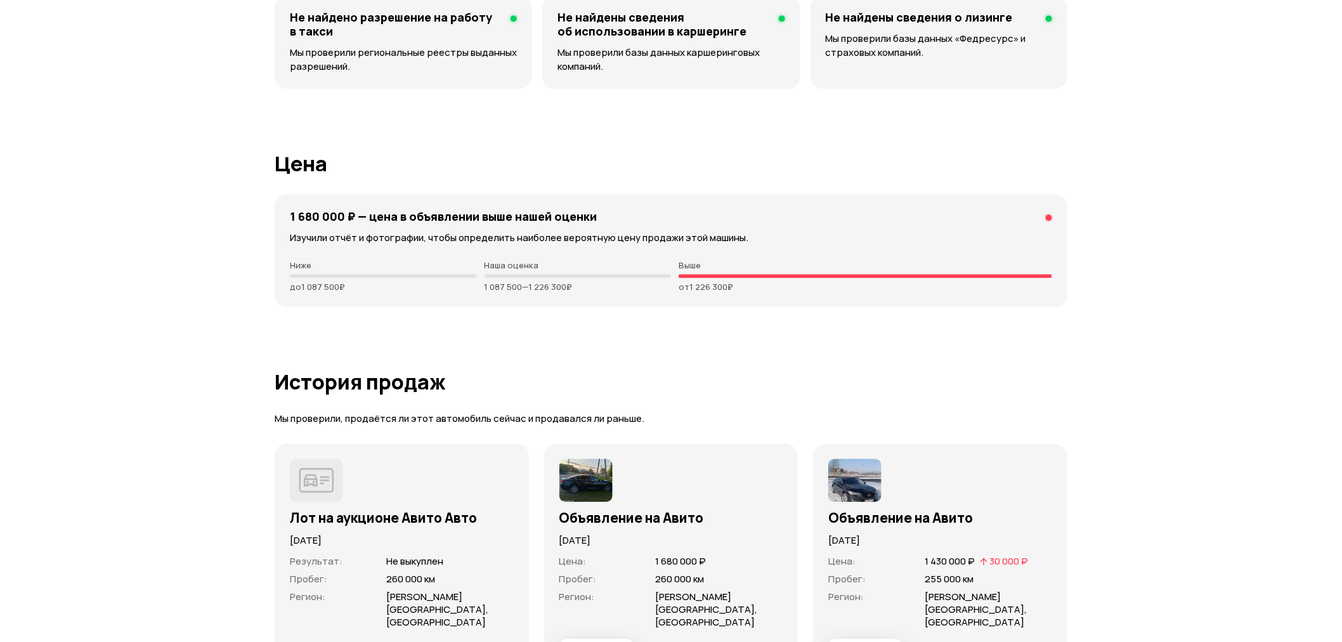
scroll to position [3099, 0]
